Goal: Task Accomplishment & Management: Manage account settings

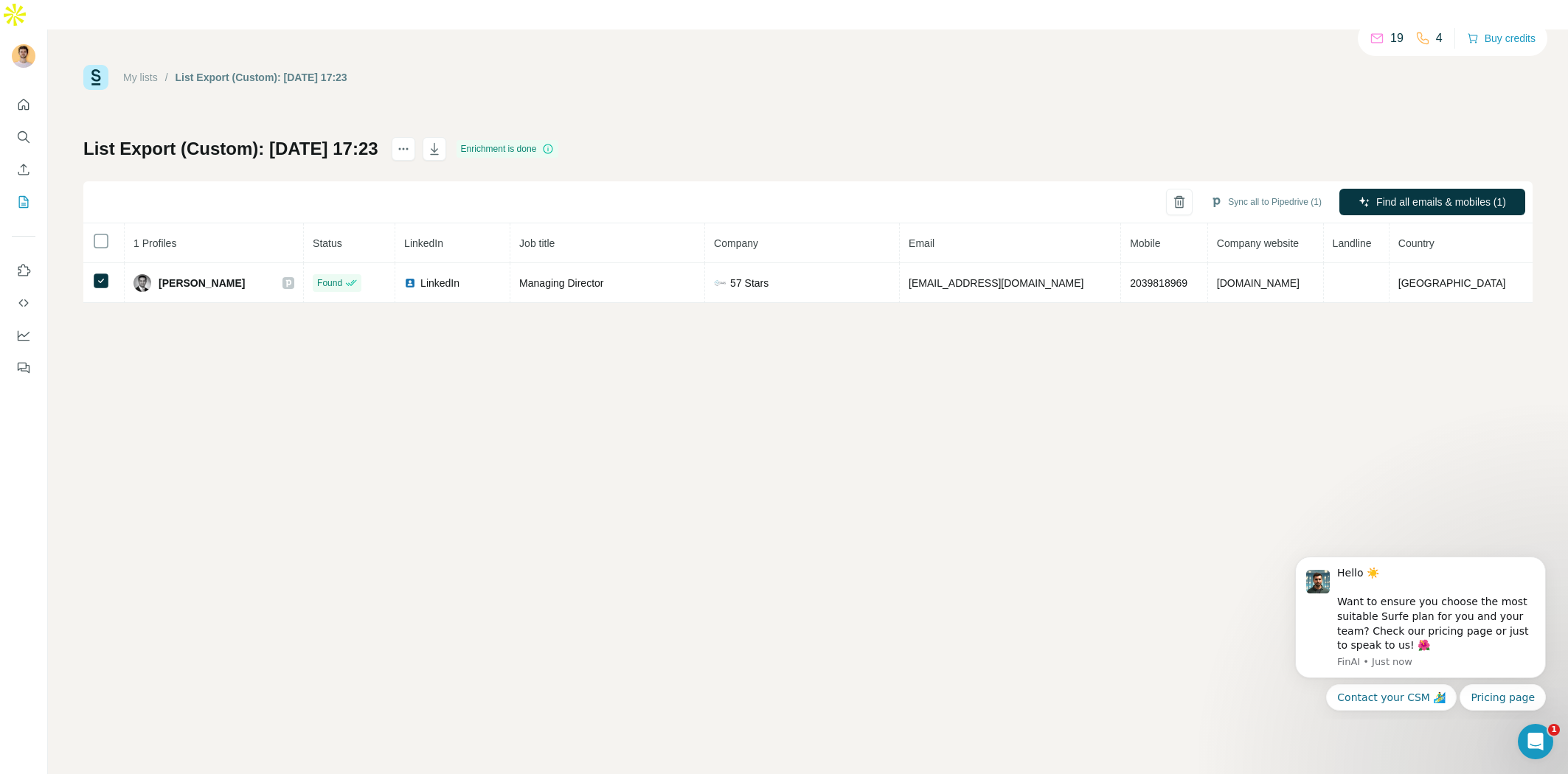
click at [156, 72] on link "My lists" at bounding box center [141, 78] width 34 height 12
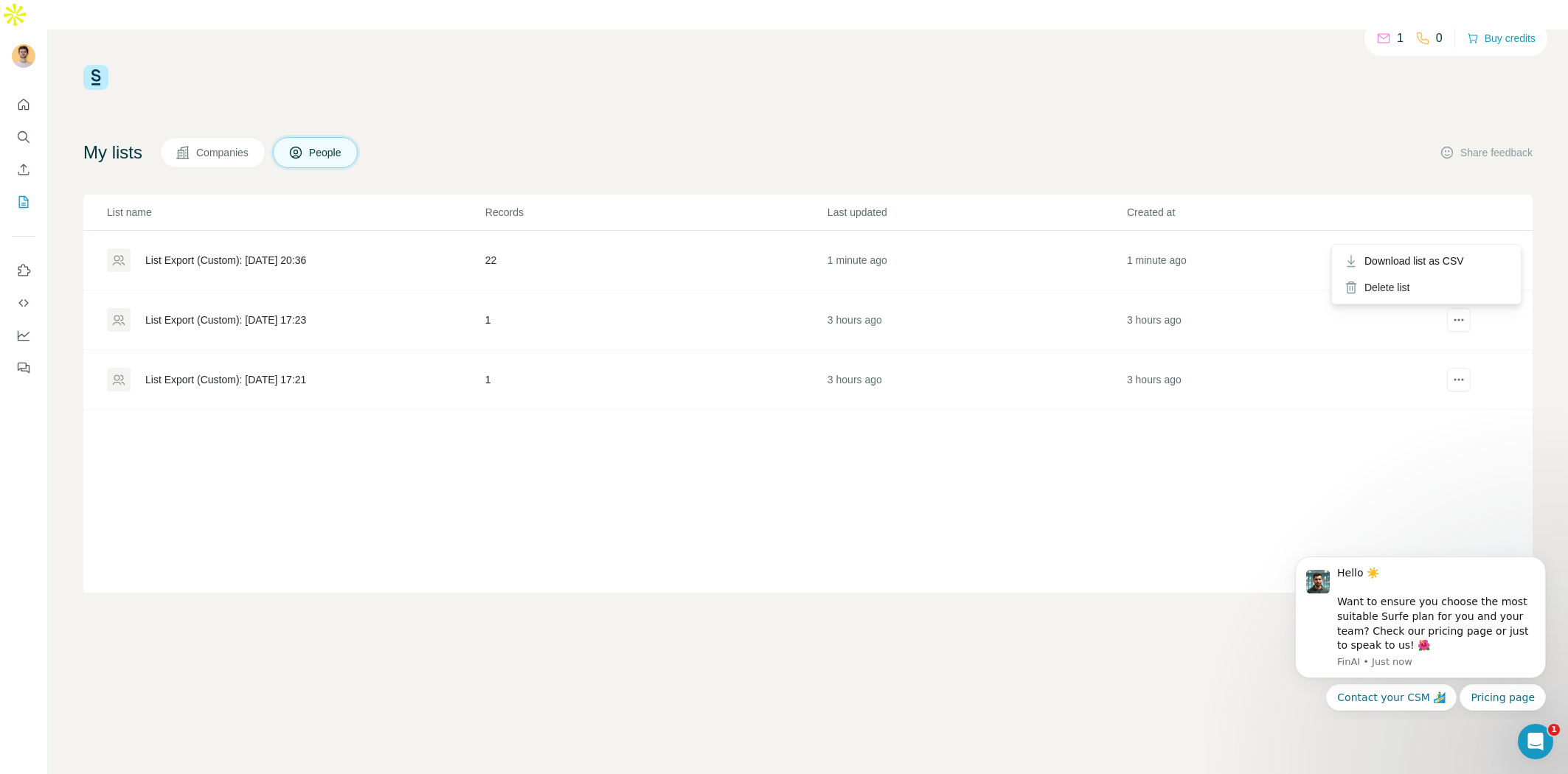
click at [1461, 253] on icon "actions" at bounding box center [1460, 260] width 15 height 15
click at [306, 253] on div "List Export (Custom): [DATE] 20:36" at bounding box center [225, 260] width 161 height 15
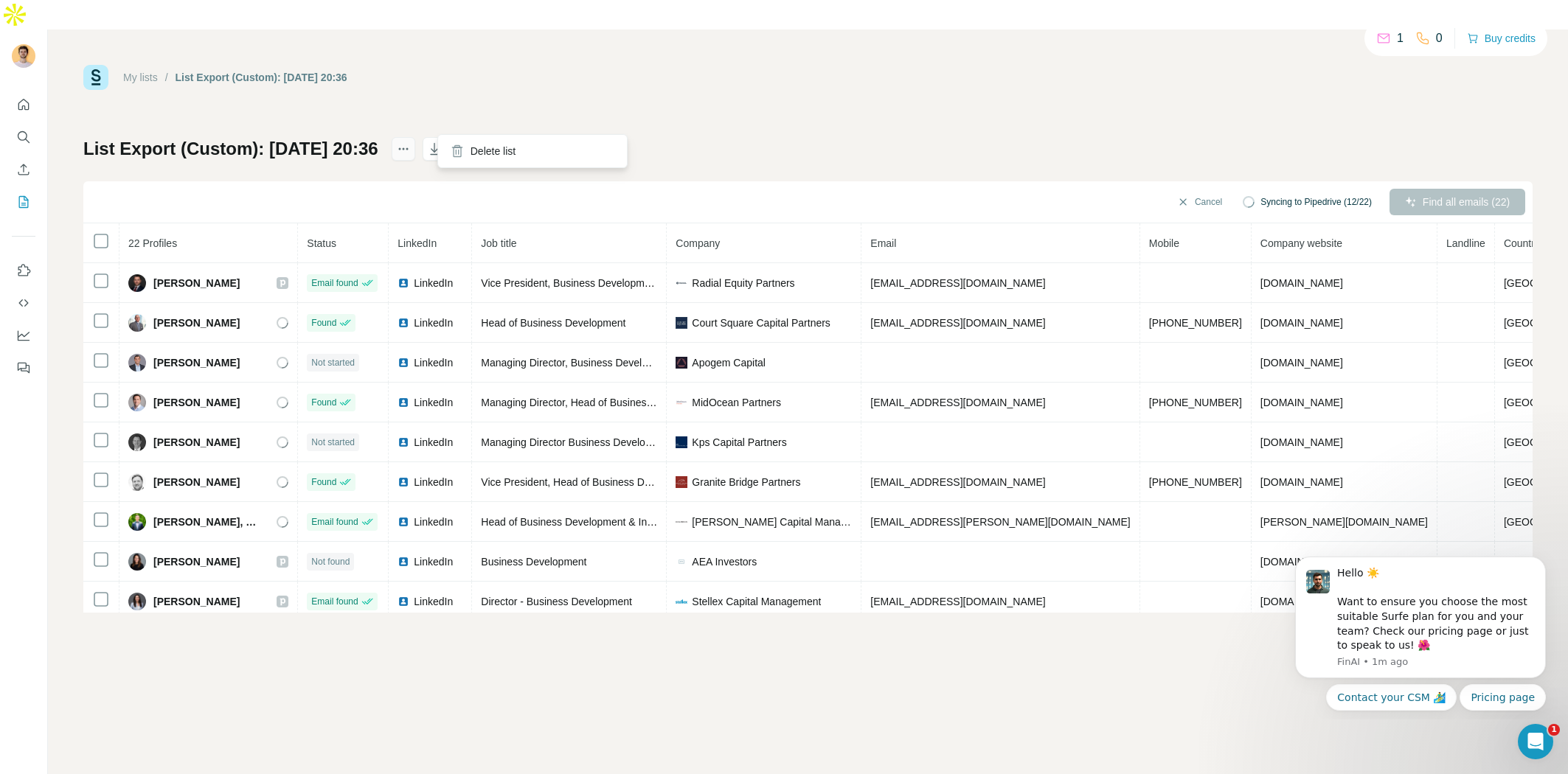
click at [411, 141] on icon "actions" at bounding box center [404, 149] width 15 height 15
click at [379, 137] on h1 "List Export (Custom): [DATE] 20:36" at bounding box center [230, 149] width 295 height 24
click at [183, 137] on h1 "List Export (Custom): [DATE] 20:36" at bounding box center [230, 149] width 295 height 24
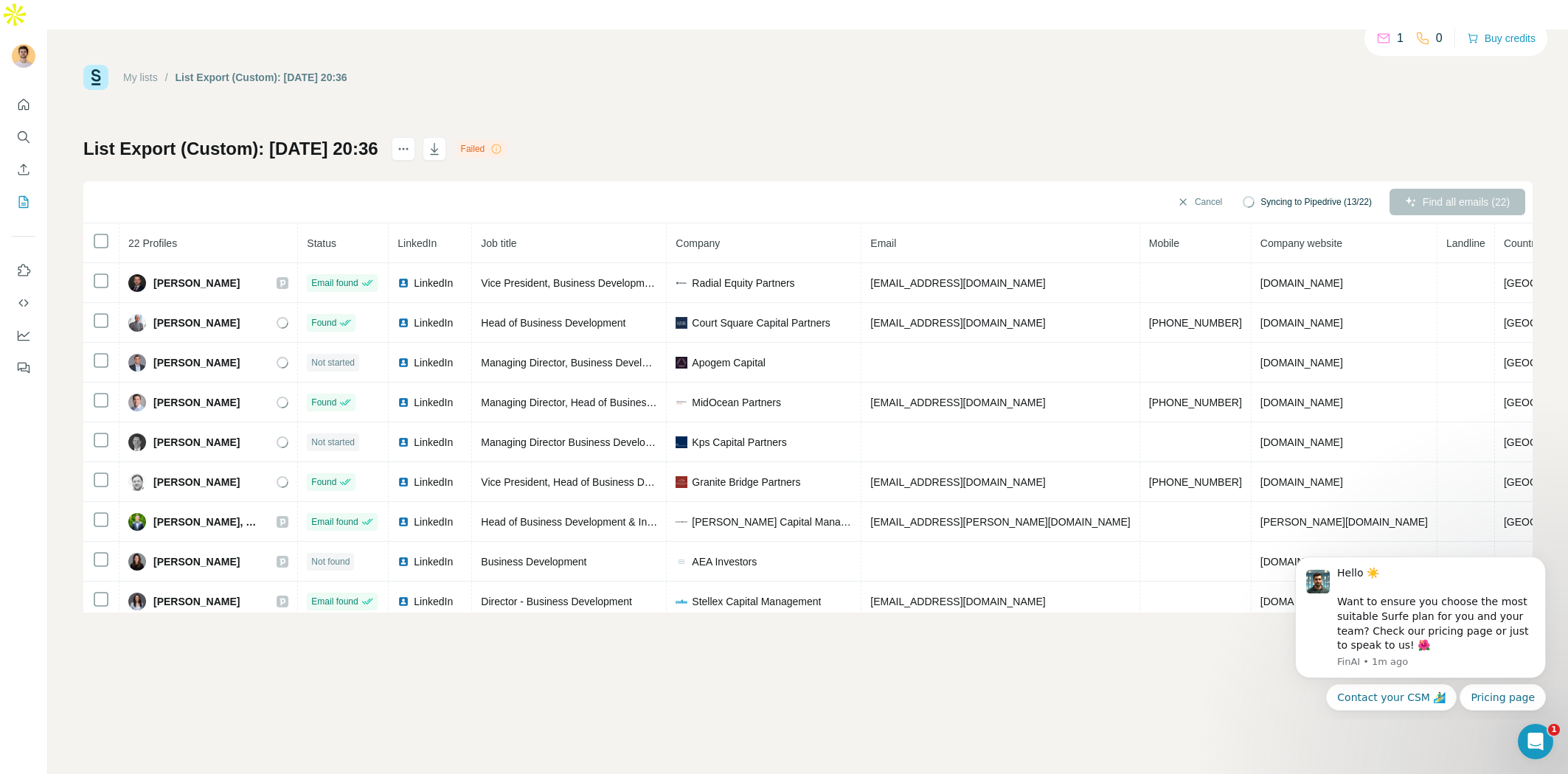
click at [183, 137] on h1 "List Export (Custom): [DATE] 20:36" at bounding box center [230, 149] width 295 height 24
click at [228, 137] on h1 "List Export (Custom): [DATE] 20:36" at bounding box center [230, 149] width 295 height 24
click at [481, 71] on div "My lists / List Export (Custom): [DATE] 20:36 1 0 Buy credits List Export (Cust…" at bounding box center [808, 339] width 1450 height 548
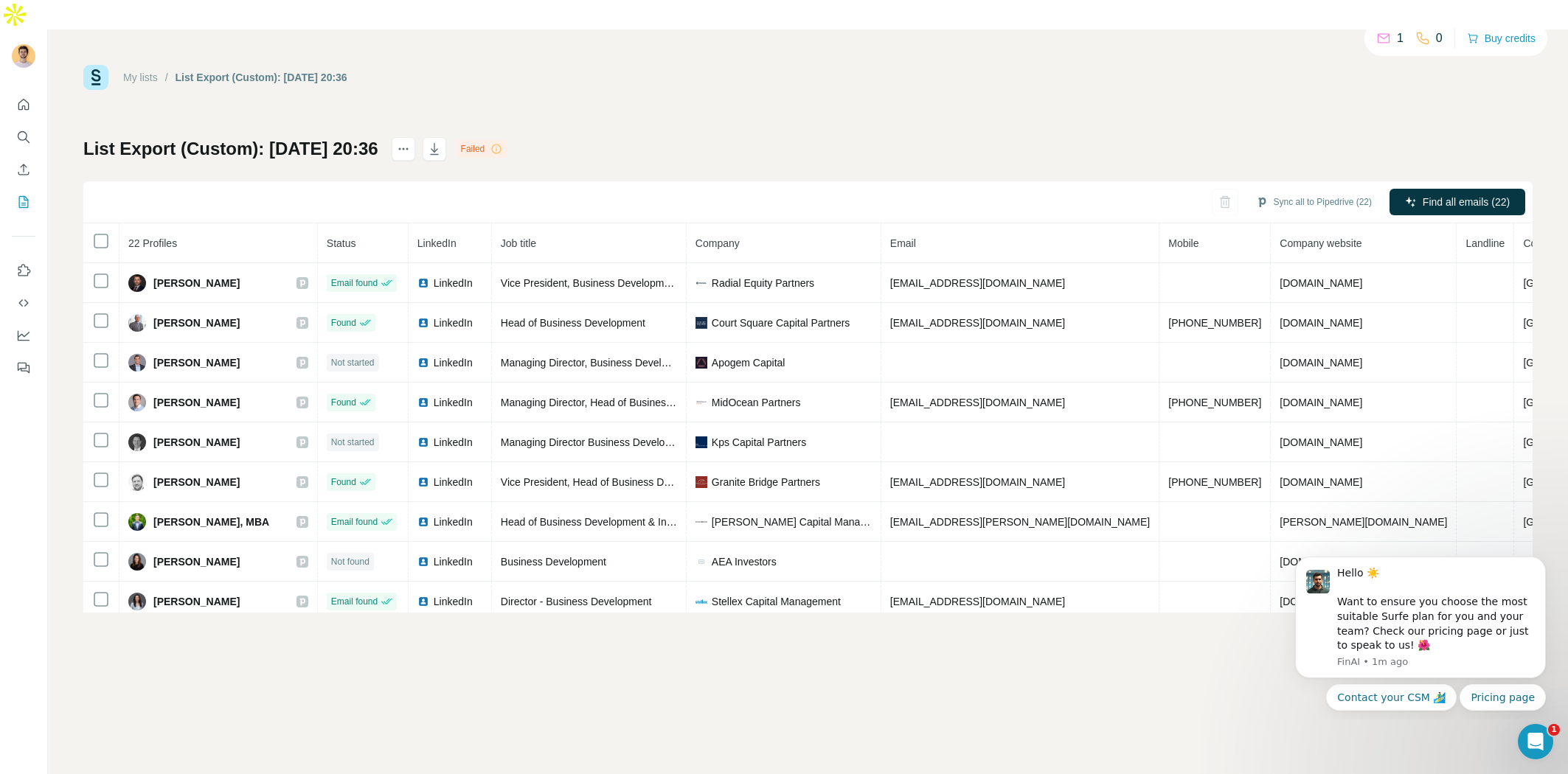
click at [776, 137] on div "List Export (Custom): [DATE] 20:36 Failed Sync all to Pipedrive (22) Find all e…" at bounding box center [808, 375] width 1450 height 476
